Goal: Navigation & Orientation: Find specific page/section

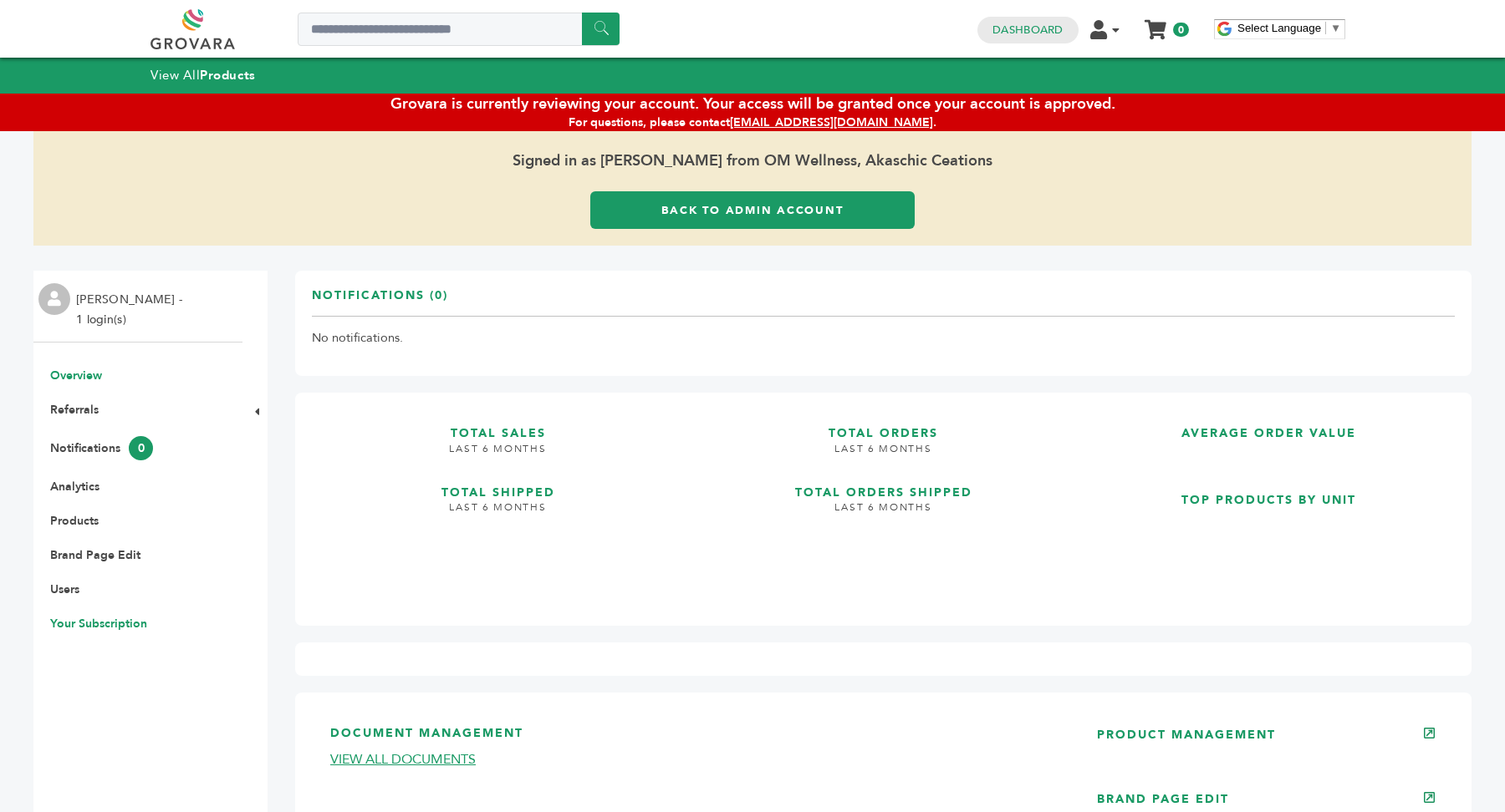
click at [102, 625] on link "Your Subscription" at bounding box center [99, 624] width 97 height 16
click at [109, 617] on link "Your Subscription" at bounding box center [99, 624] width 97 height 16
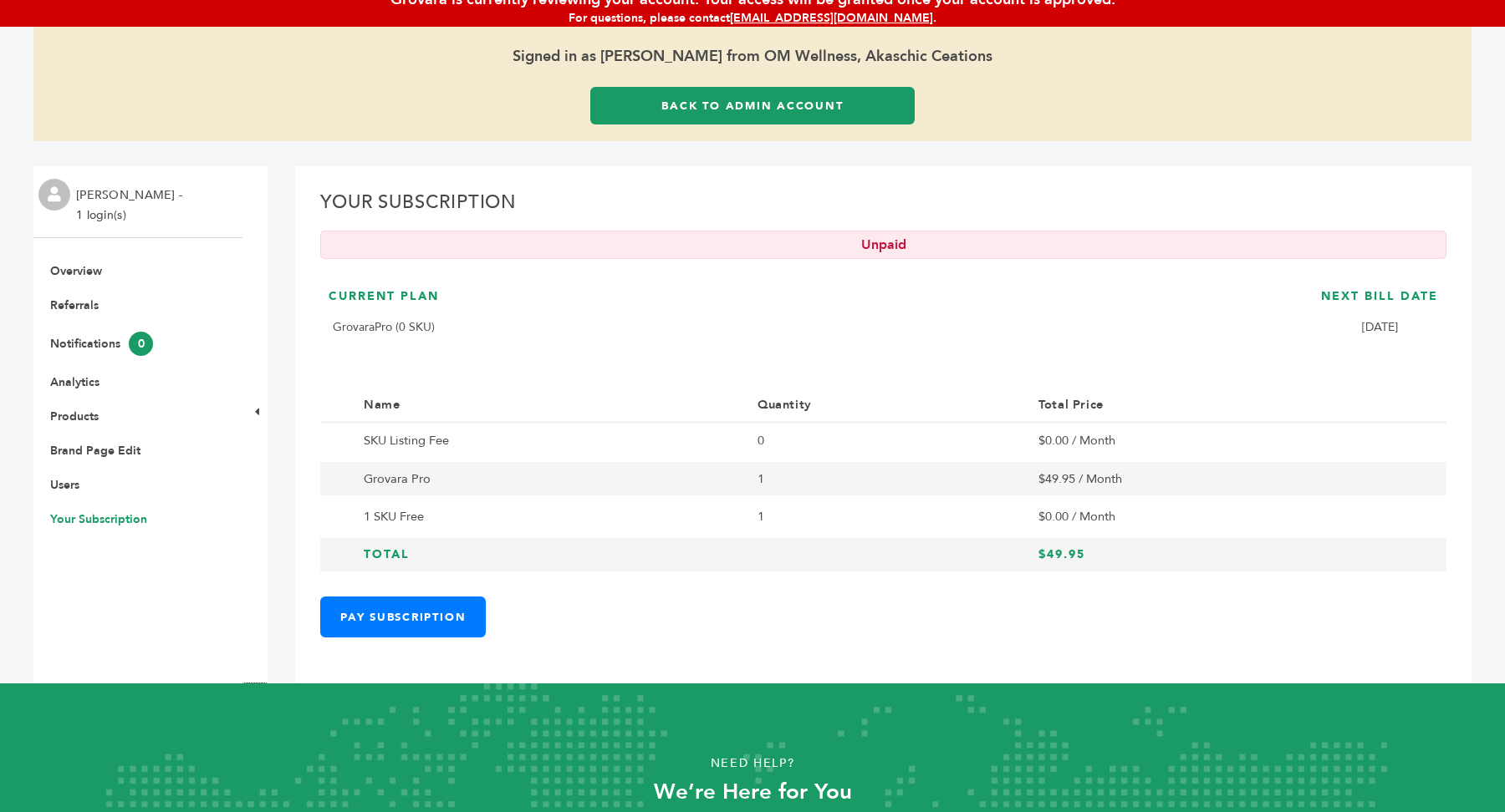
scroll to position [106, 0]
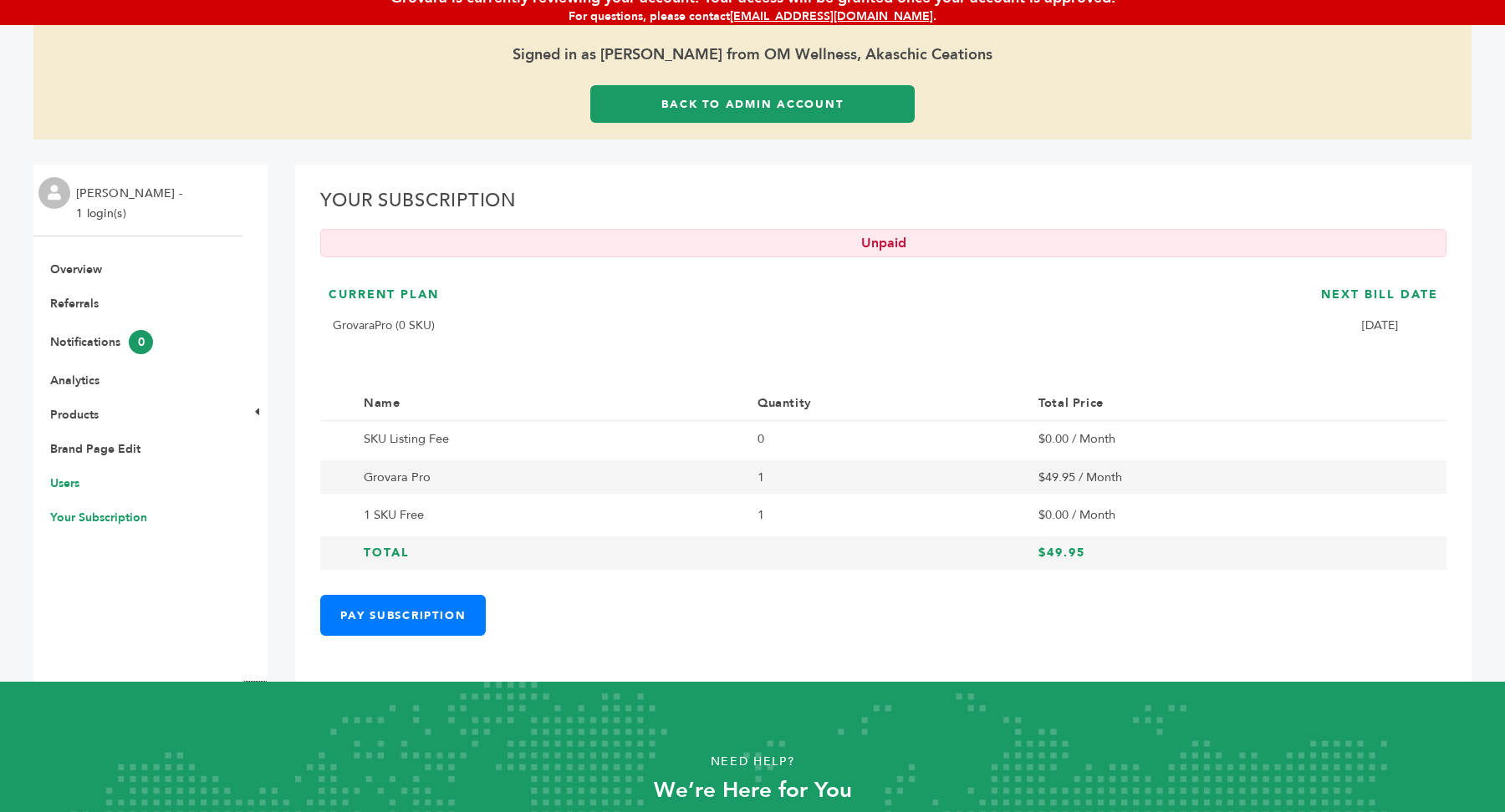
click at [70, 481] on link "Users" at bounding box center [65, 483] width 29 height 16
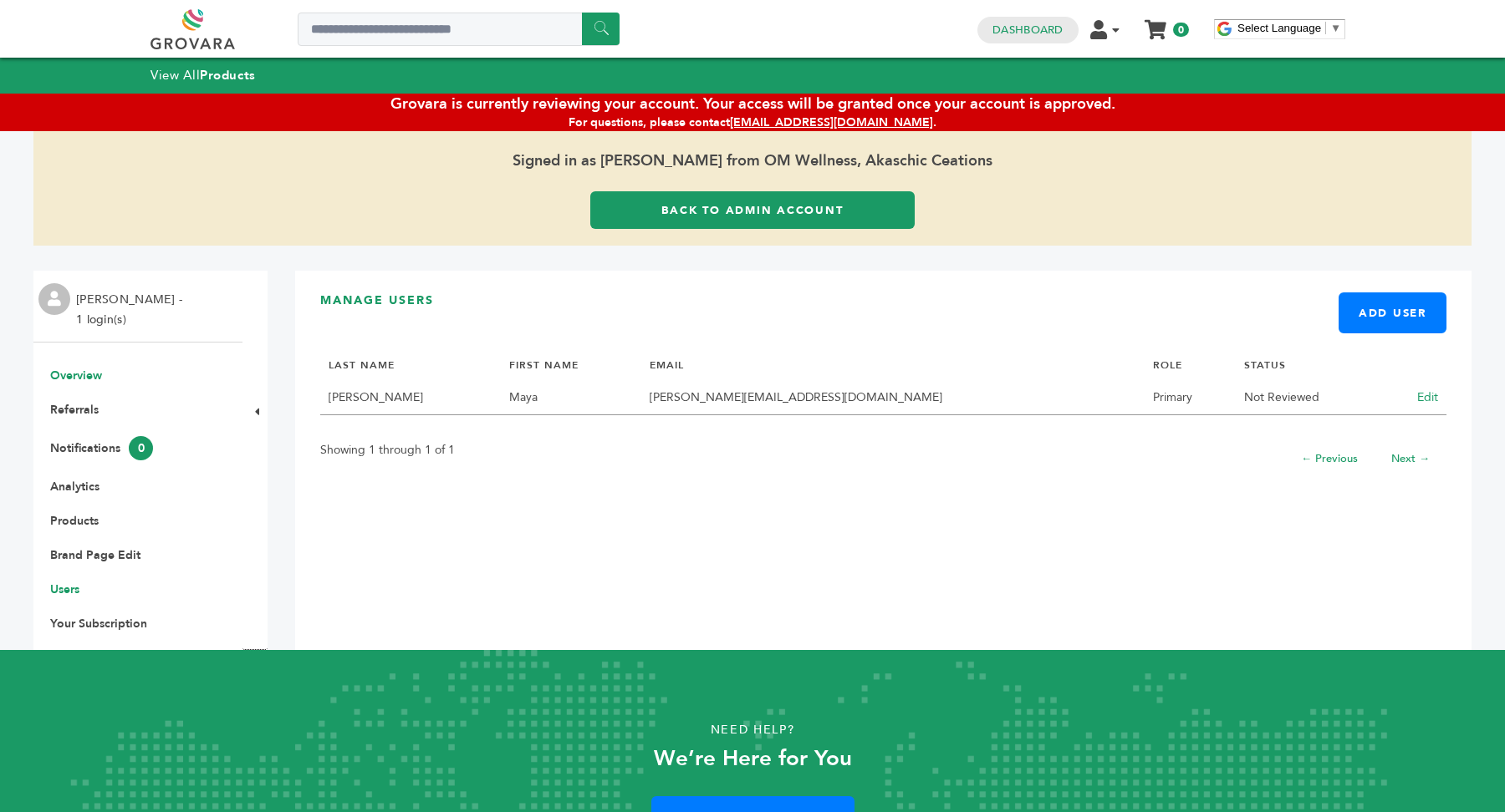
click at [92, 380] on link "Overview" at bounding box center [76, 375] width 52 height 16
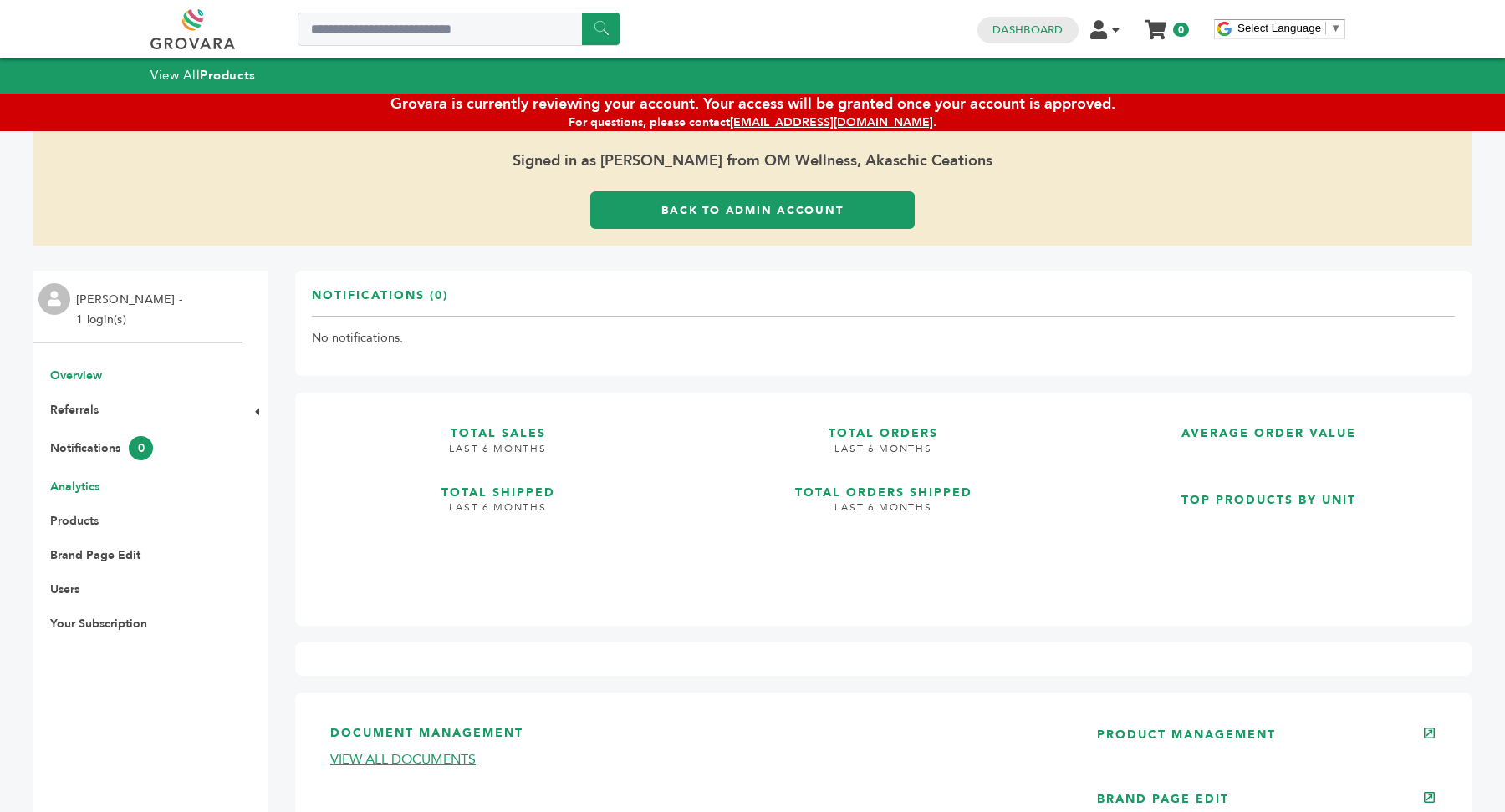
click at [82, 480] on link "Analytics" at bounding box center [75, 486] width 49 height 16
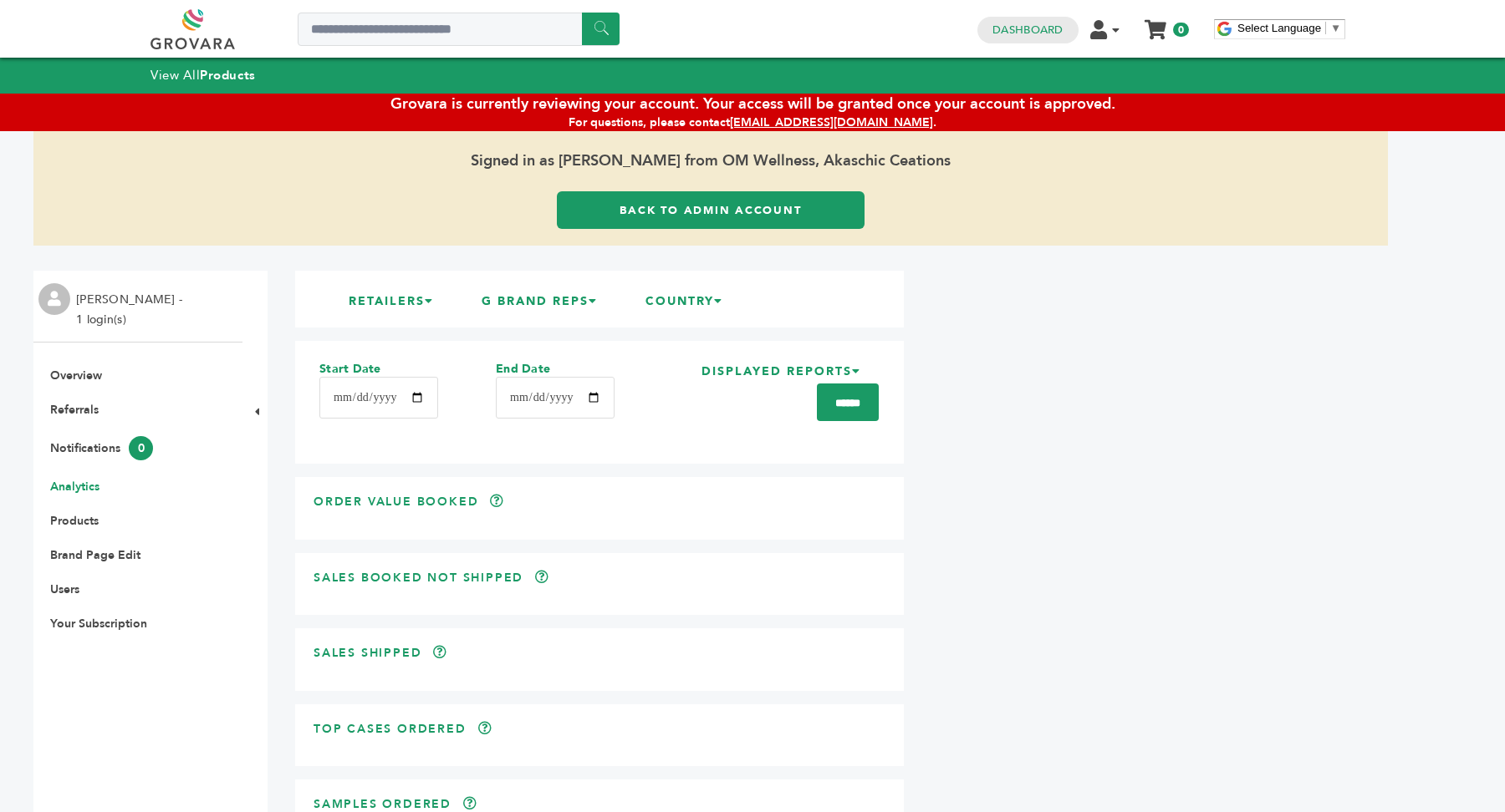
click at [759, 200] on link "Back to Admin Account" at bounding box center [711, 209] width 307 height 37
